Goal: Task Accomplishment & Management: Complete application form

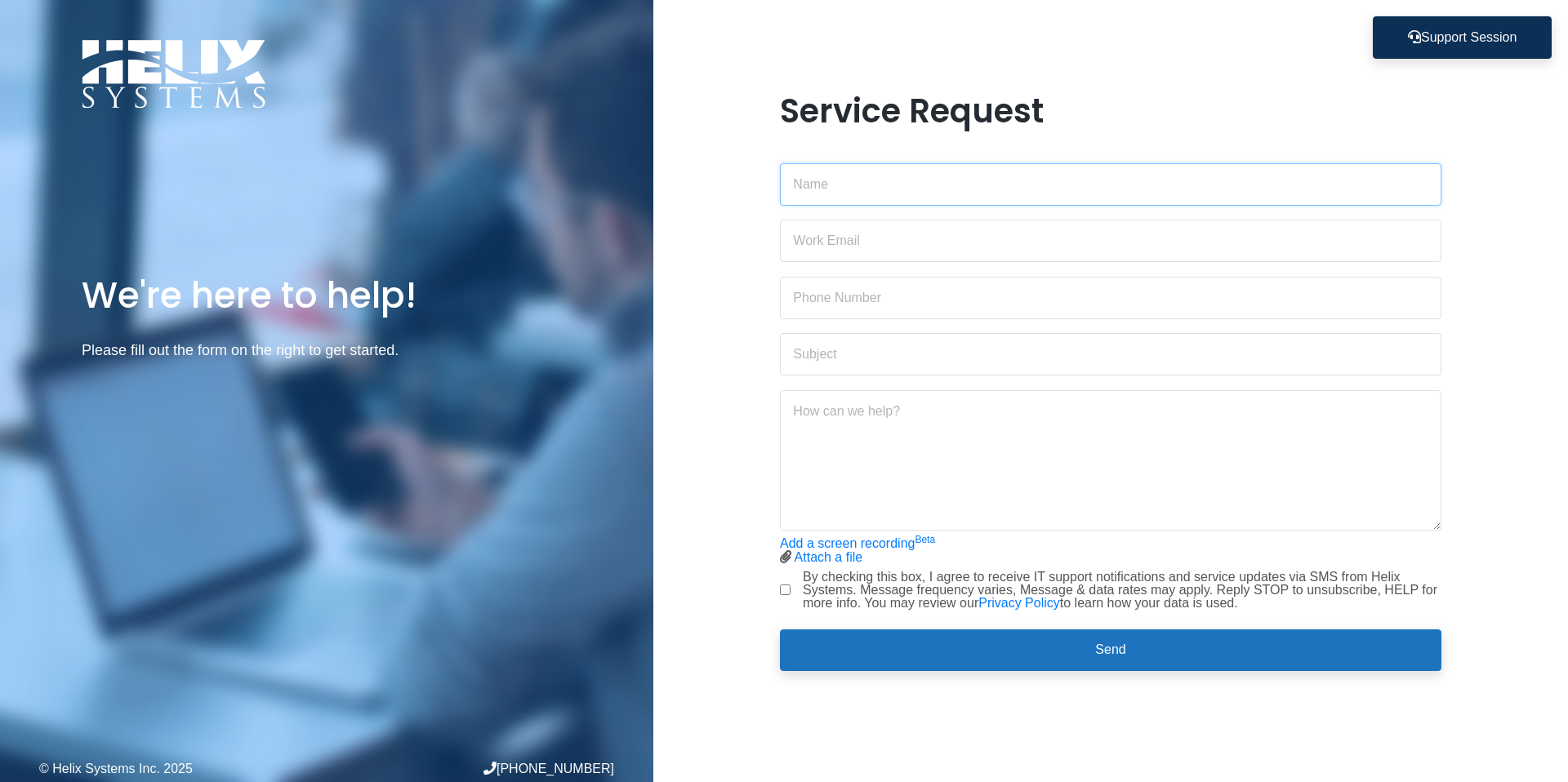
click at [824, 203] on input "text" at bounding box center [1110, 185] width 661 height 42
click at [867, 195] on input "text" at bounding box center [1110, 185] width 661 height 42
type input "[PERSON_NAME]"
type input "[PERSON_NAME][EMAIL_ADDRESS][DOMAIN_NAME]"
click at [912, 294] on input "text" at bounding box center [1110, 298] width 661 height 42
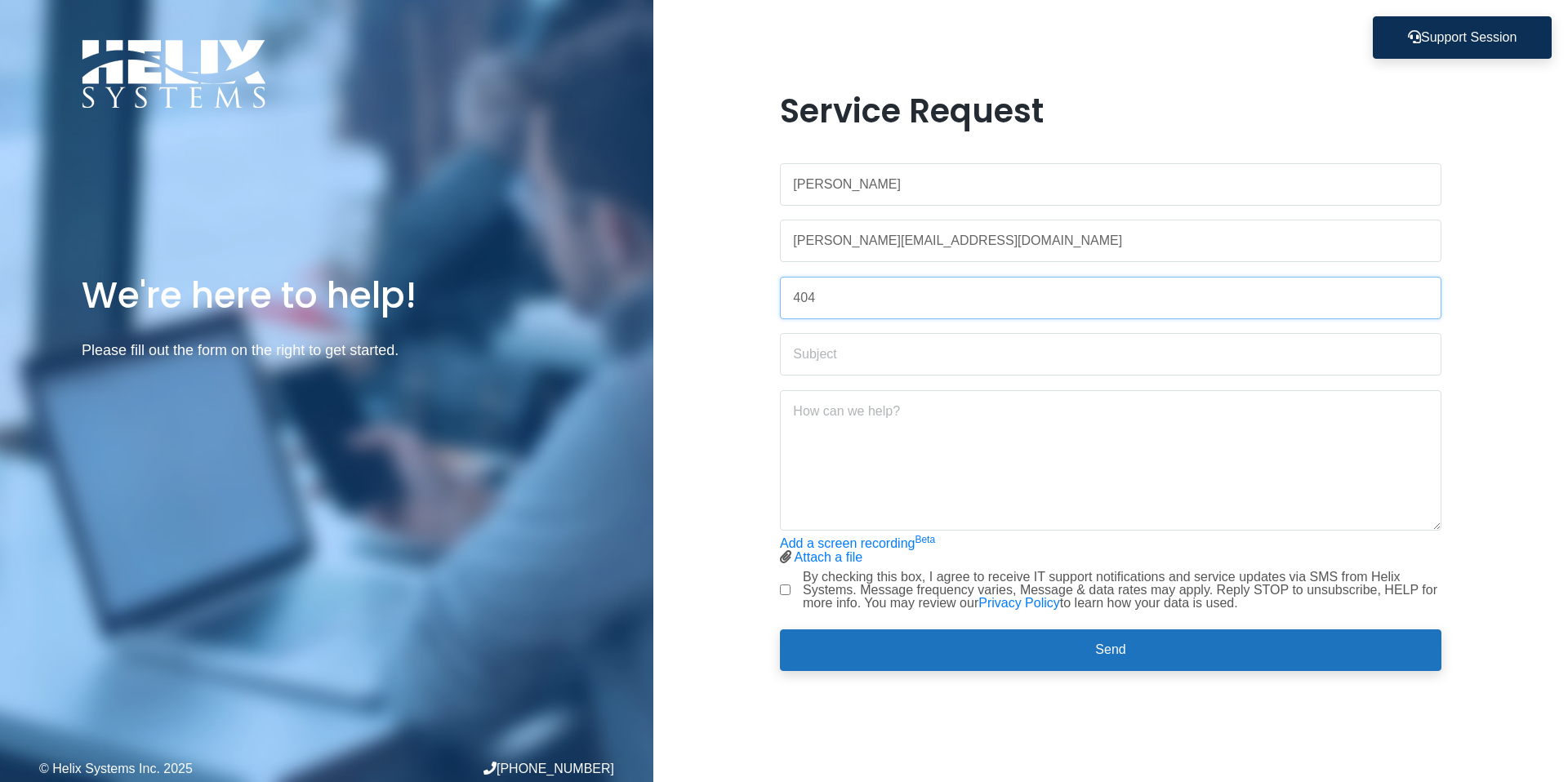
type input "4047234750"
click at [892, 355] on input "text" at bounding box center [1110, 355] width 661 height 42
type input "Calendar sync"
click at [905, 403] on textarea at bounding box center [1110, 460] width 661 height 141
click at [930, 408] on textarea "I would like to sync my Outlook and Google calendars" at bounding box center [1110, 460] width 661 height 141
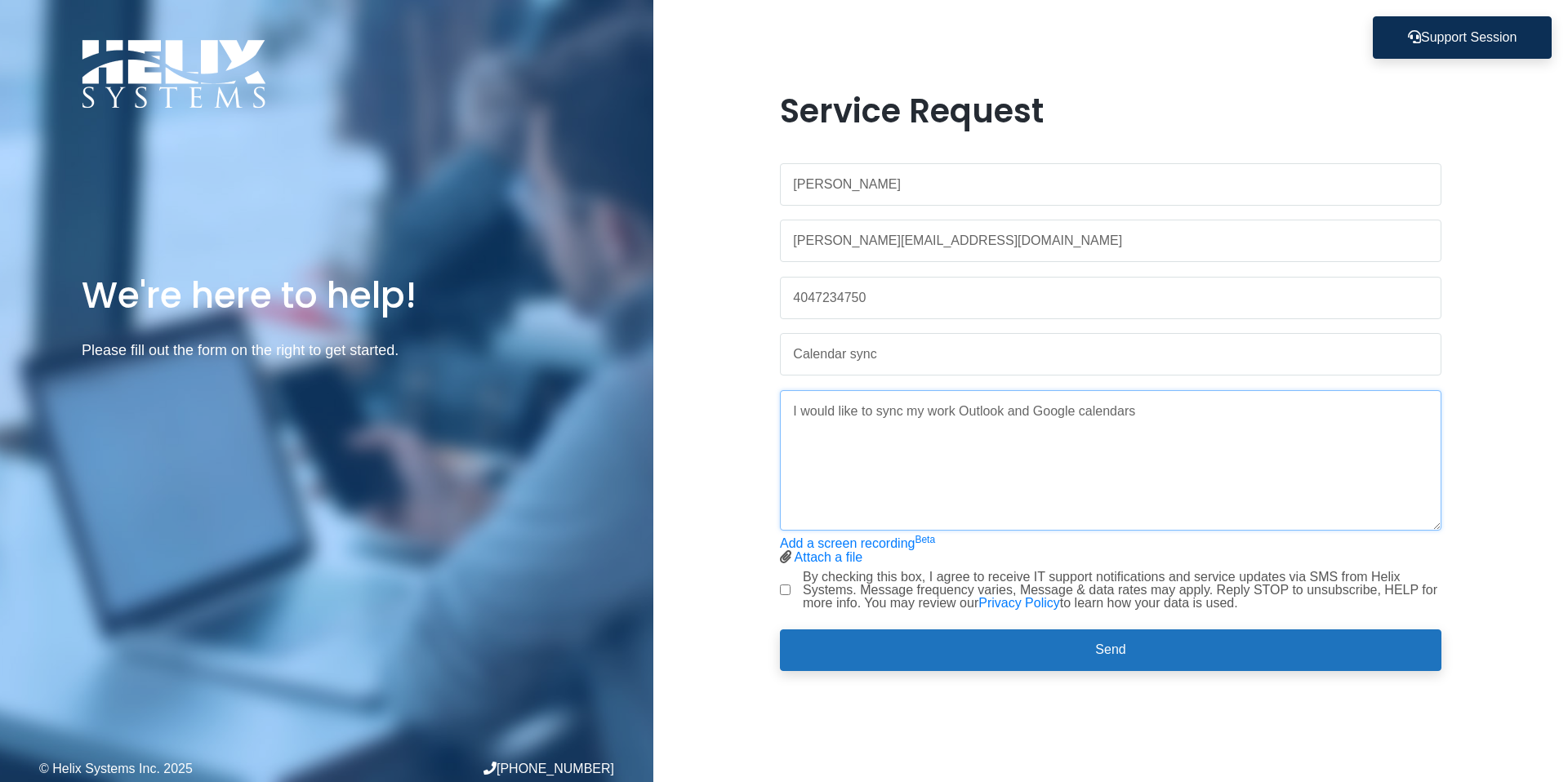
click at [1035, 413] on textarea "I would like to sync my work Outlook and Google calendars" at bounding box center [1110, 460] width 661 height 141
click at [1131, 413] on textarea "I would like to sync my work Outlook and with my Google calendars" at bounding box center [1110, 460] width 661 height 141
click at [1006, 411] on textarea "I would like to sync my work Outlook and with my Google calendars" at bounding box center [1110, 460] width 661 height 141
paste textarea "calendars"
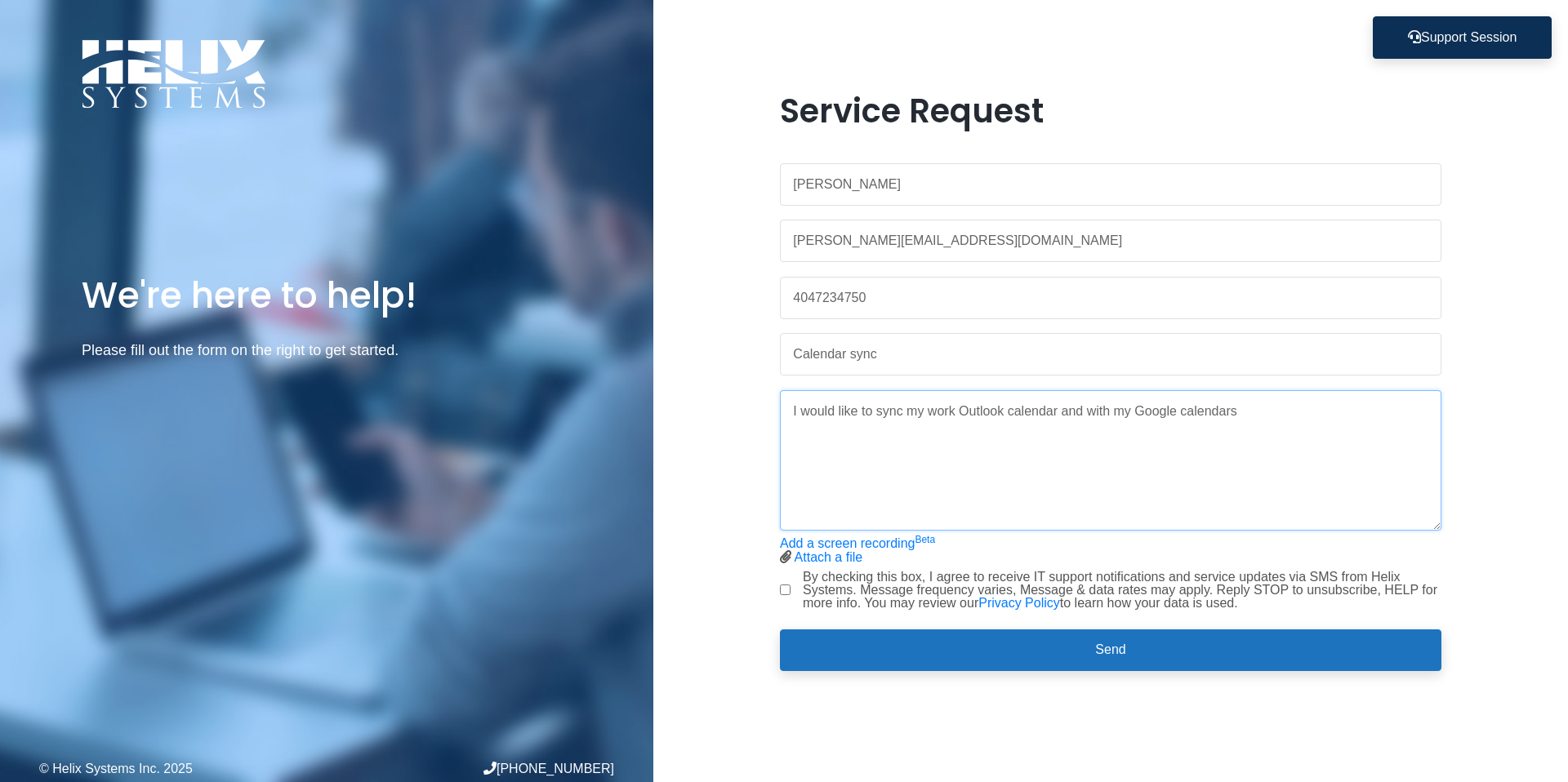
click at [1077, 413] on textarea "I would like to sync my work Outlook calendar and with my Google calendars" at bounding box center [1110, 460] width 661 height 141
click at [1214, 413] on textarea "I would like to sync my work Outlook calendar with my Google calendars" at bounding box center [1110, 460] width 661 height 141
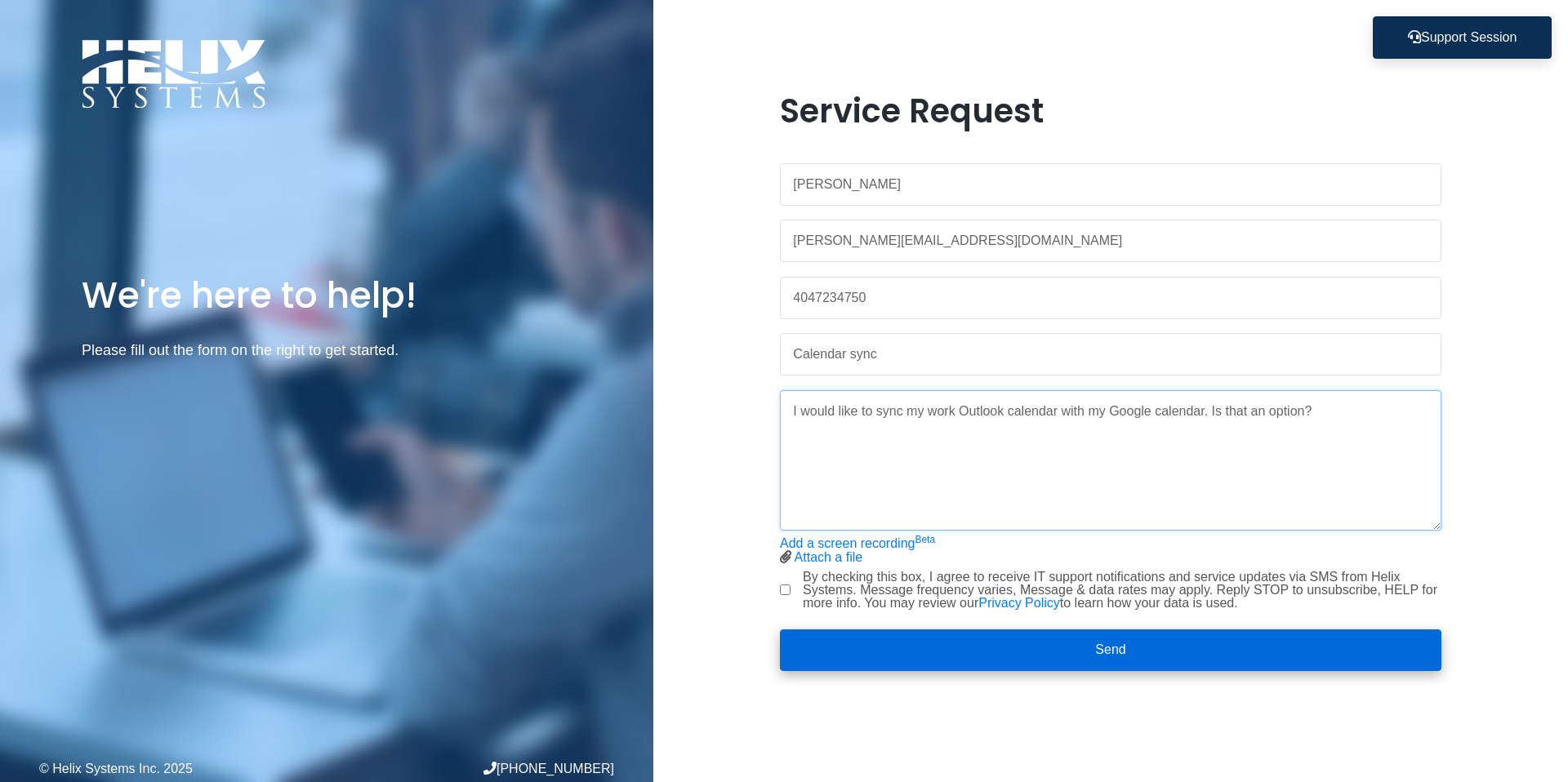
type textarea "I would like to sync my work Outlook calendar with my Google calendar. Is that …"
click at [957, 640] on button "Send" at bounding box center [1110, 650] width 661 height 42
